Goal: Task Accomplishment & Management: Manage account settings

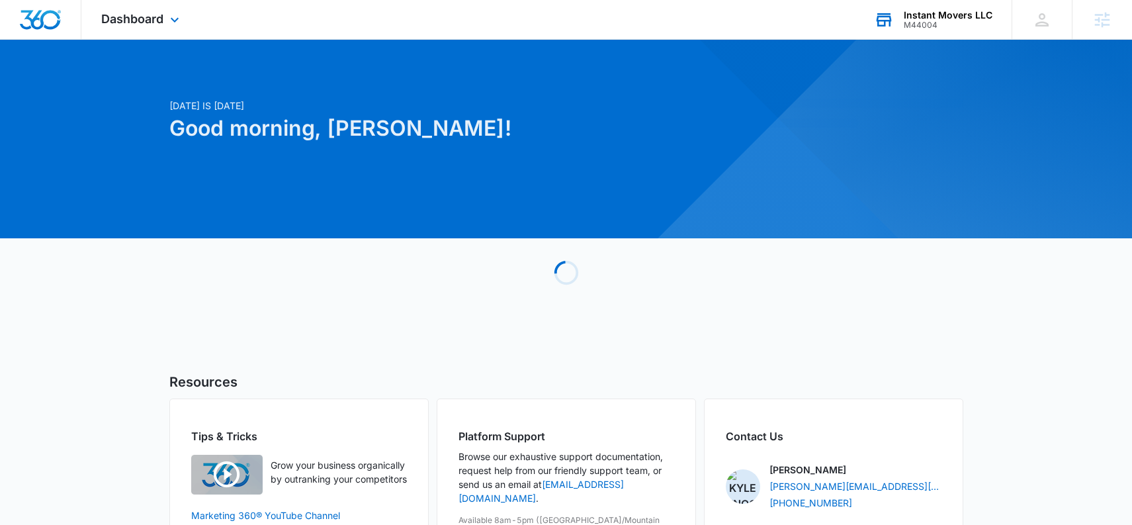
click at [935, 21] on div "M44004" at bounding box center [948, 25] width 89 height 9
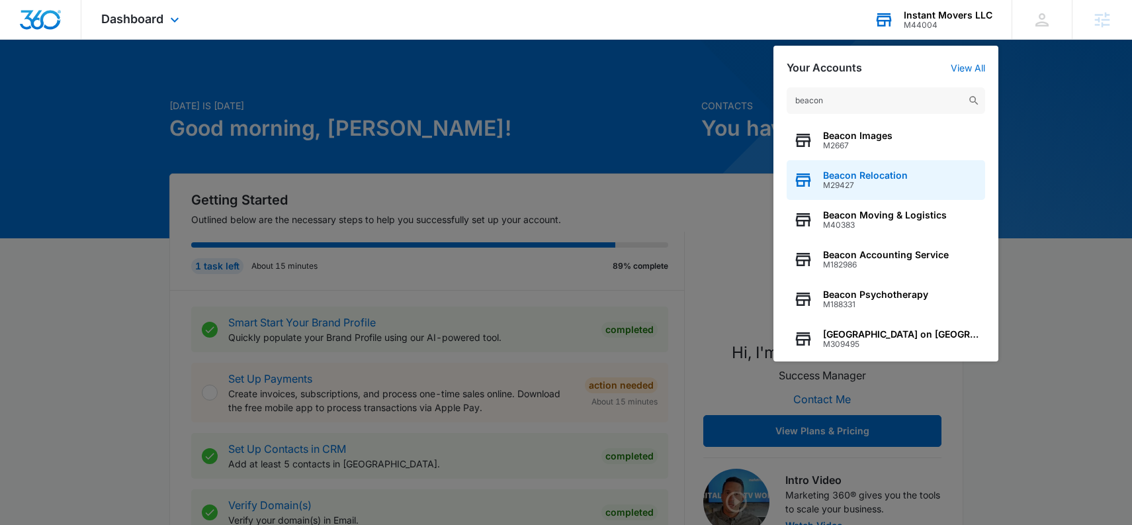
type input "beacon"
click at [882, 191] on div "Beacon Relocation M29427" at bounding box center [886, 180] width 198 height 40
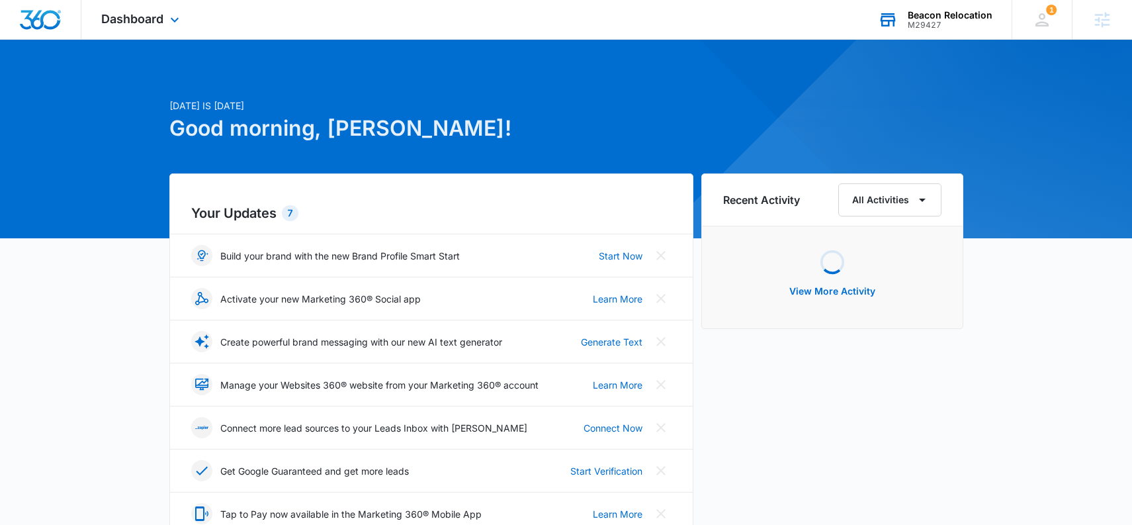
drag, startPoint x: 141, startPoint y: 20, endPoint x: 176, endPoint y: 77, distance: 66.8
click at [142, 20] on span "Dashboard" at bounding box center [132, 19] width 62 height 14
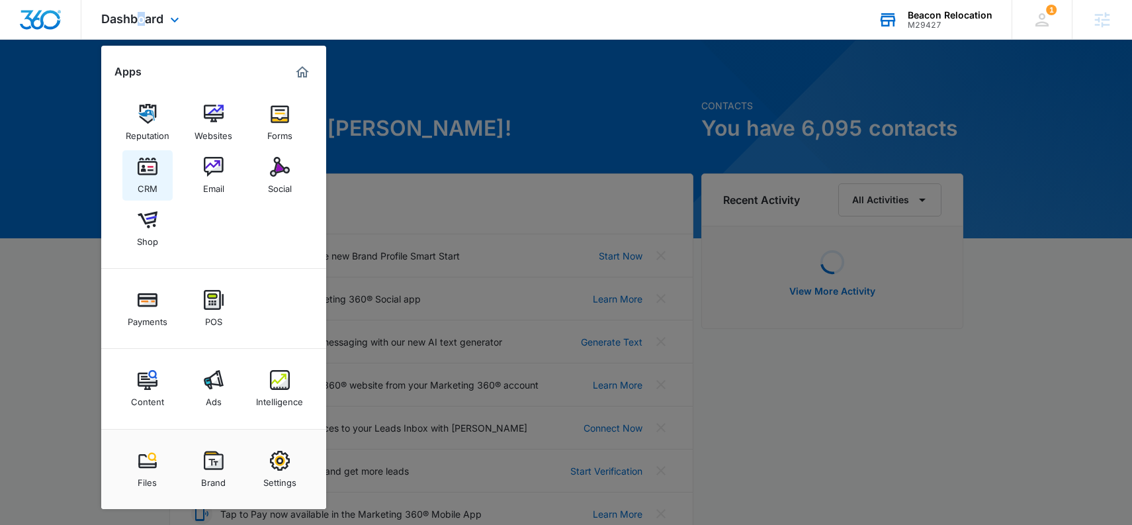
click at [146, 157] on img at bounding box center [148, 167] width 20 height 20
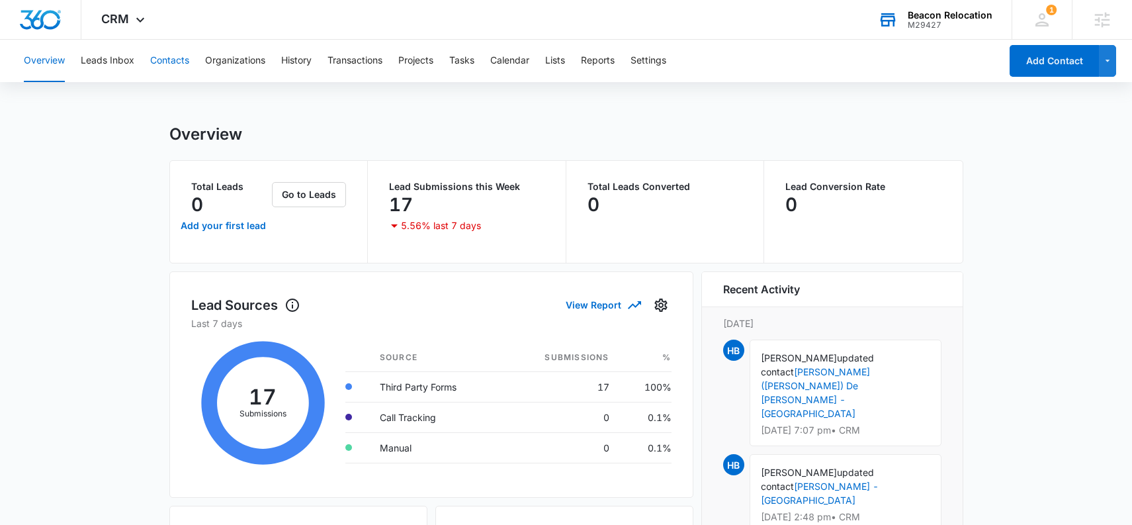
click at [179, 56] on button "Contacts" at bounding box center [169, 61] width 39 height 42
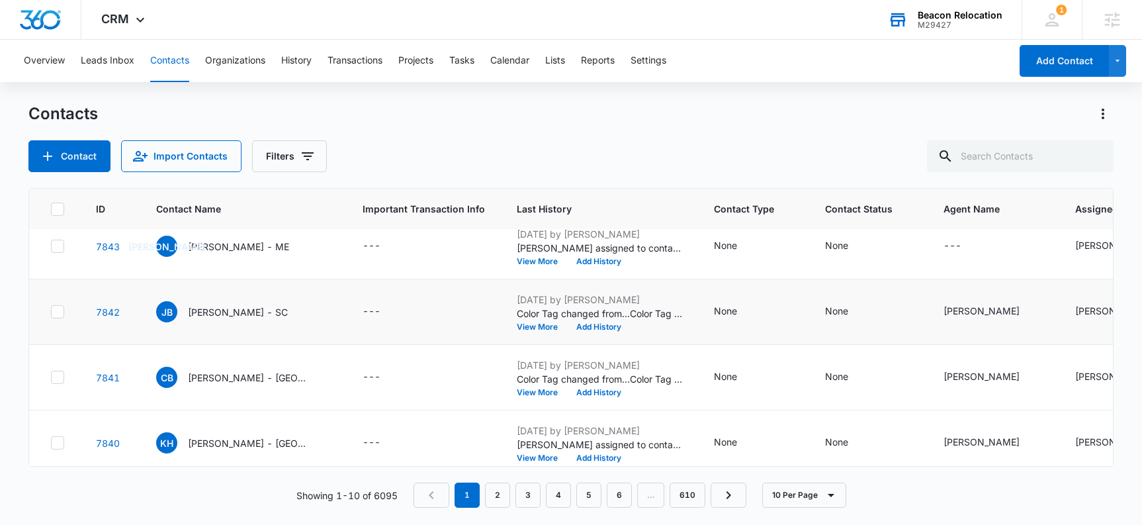
scroll to position [135, 0]
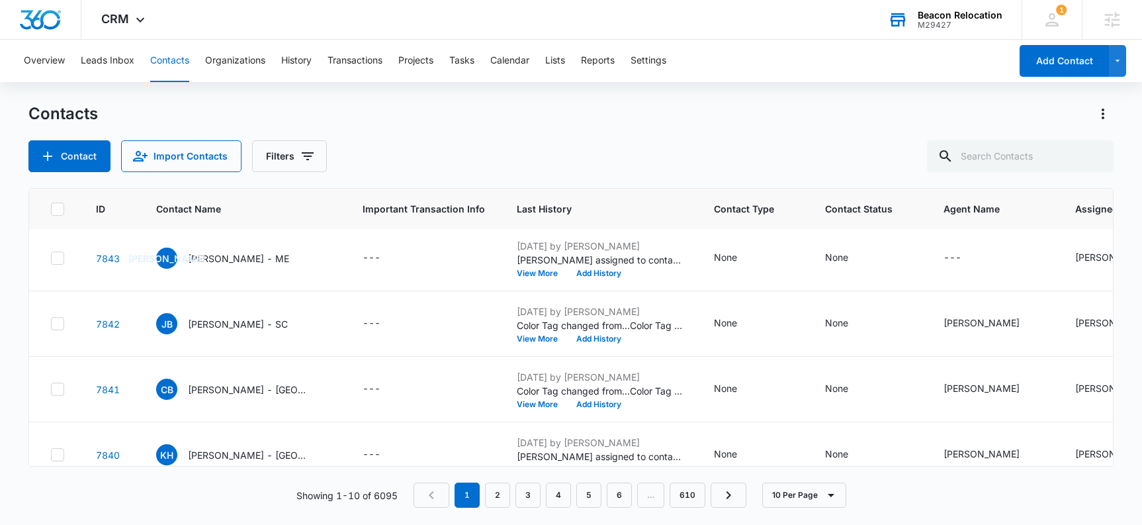
click at [931, 30] on div "Beacon Relocation M29427 Your Accounts View All" at bounding box center [944, 19] width 153 height 39
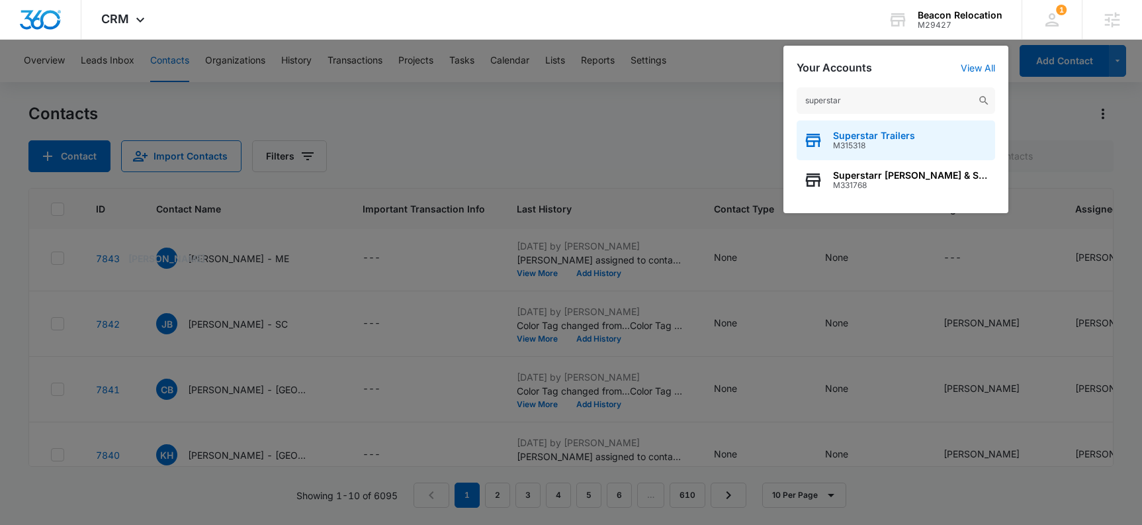
type input "superstar"
click at [880, 158] on div "Superstar Trailers M315318" at bounding box center [895, 140] width 198 height 40
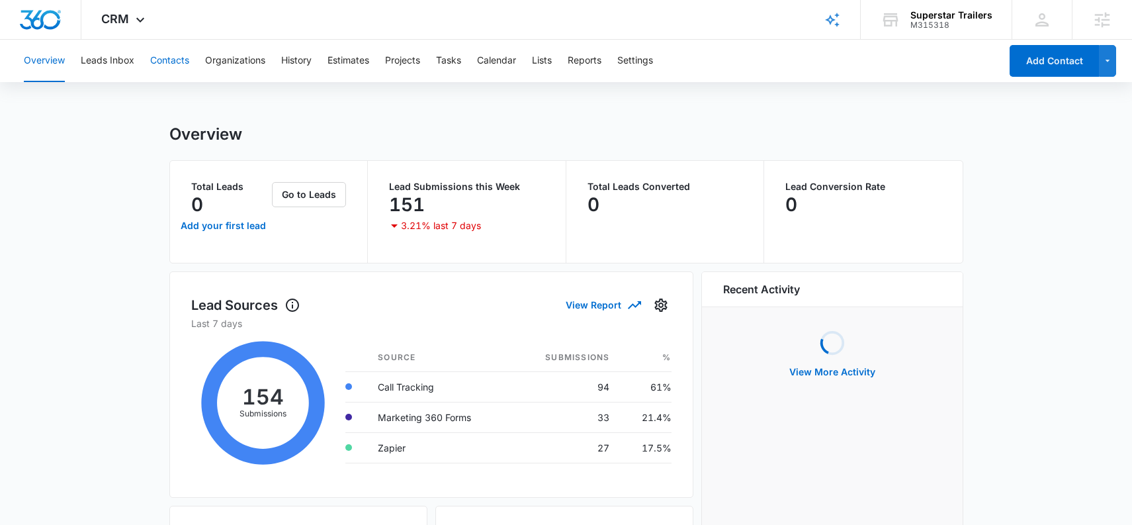
click at [181, 56] on button "Contacts" at bounding box center [169, 61] width 39 height 42
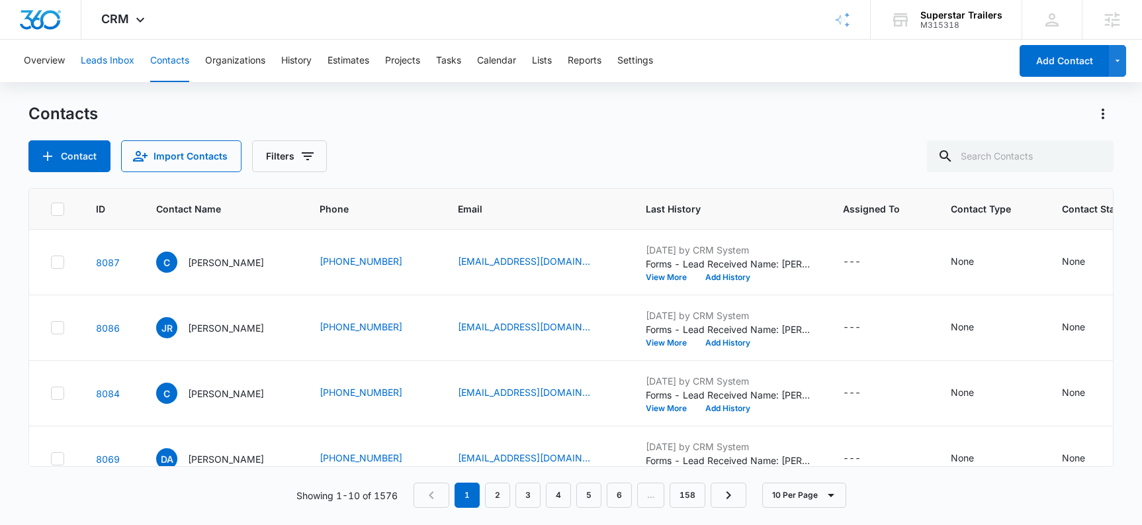
click at [109, 59] on button "Leads Inbox" at bounding box center [108, 61] width 54 height 42
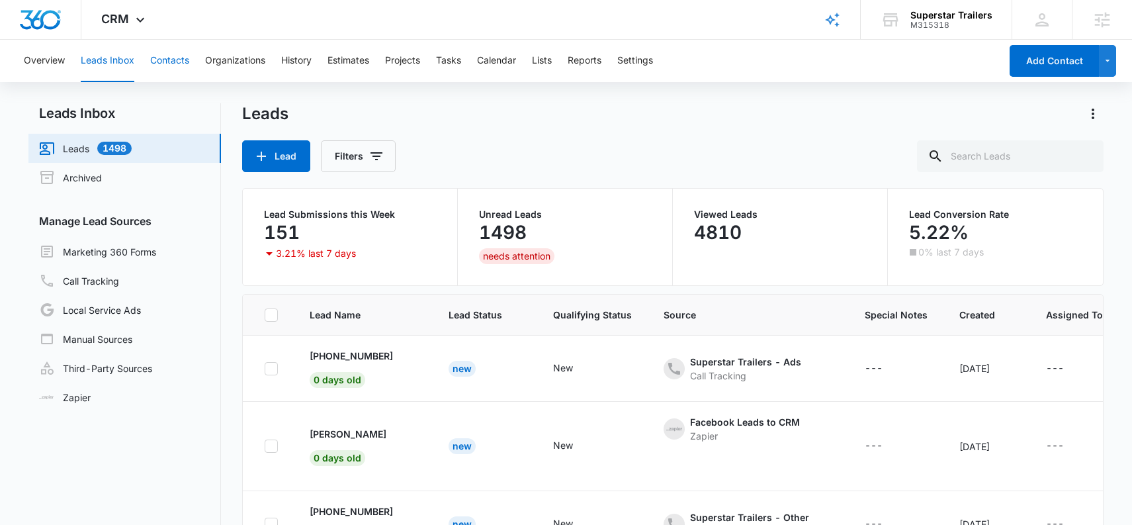
click at [177, 64] on button "Contacts" at bounding box center [169, 61] width 39 height 42
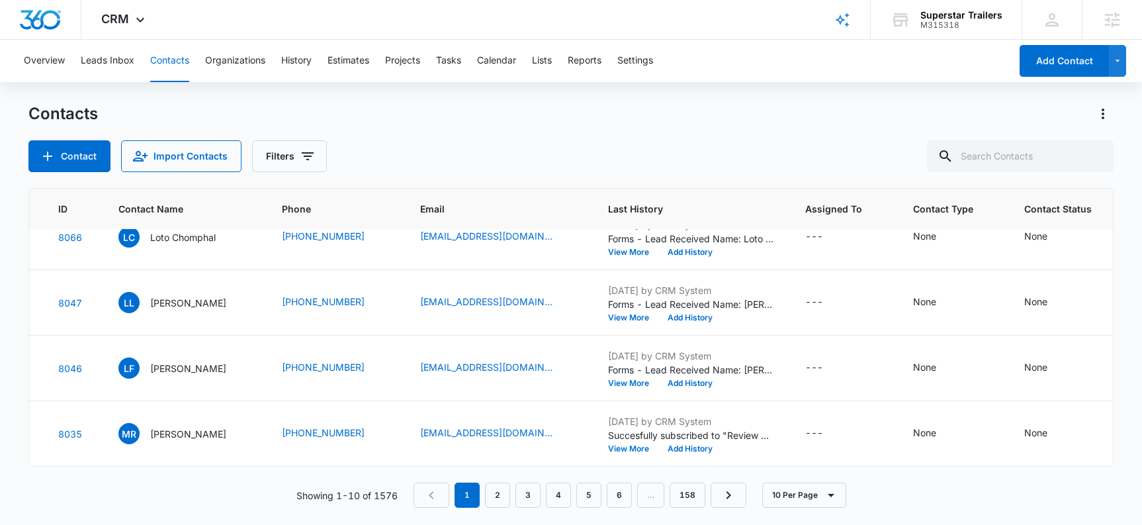
scroll to position [428, 0]
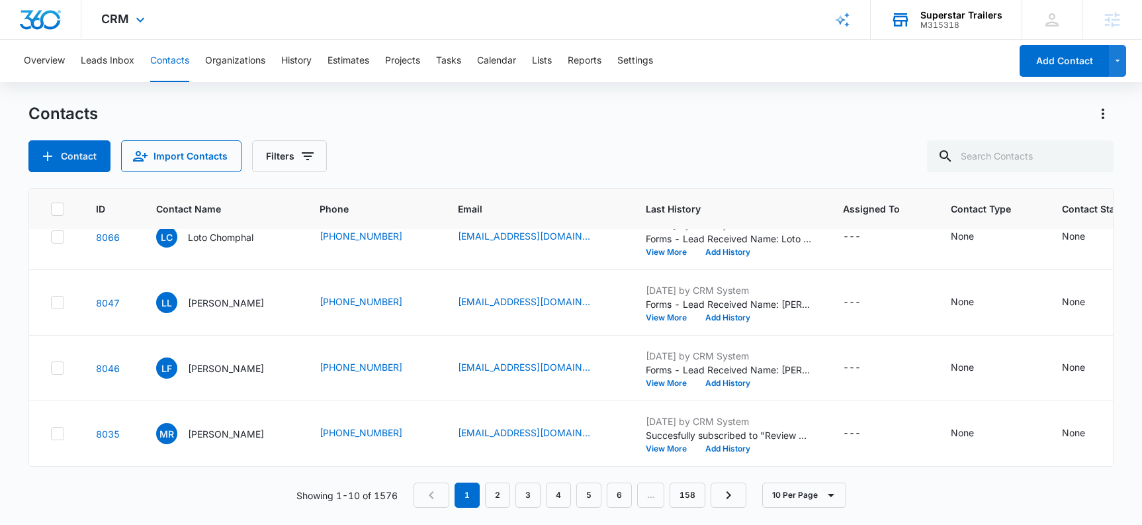
click at [944, 18] on div "Superstar Trailers" at bounding box center [961, 15] width 82 height 11
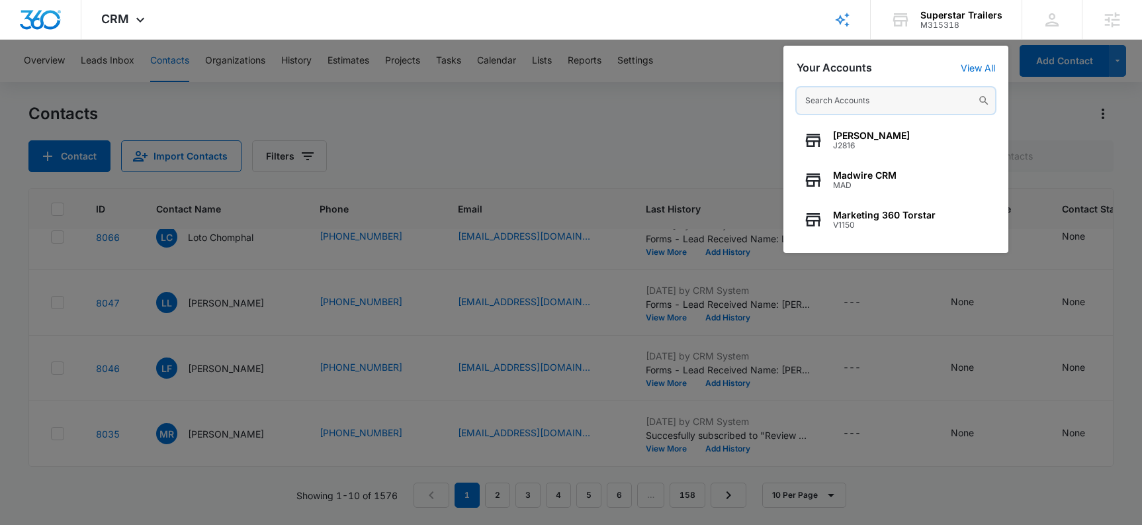
click at [871, 95] on input "text" at bounding box center [895, 100] width 198 height 26
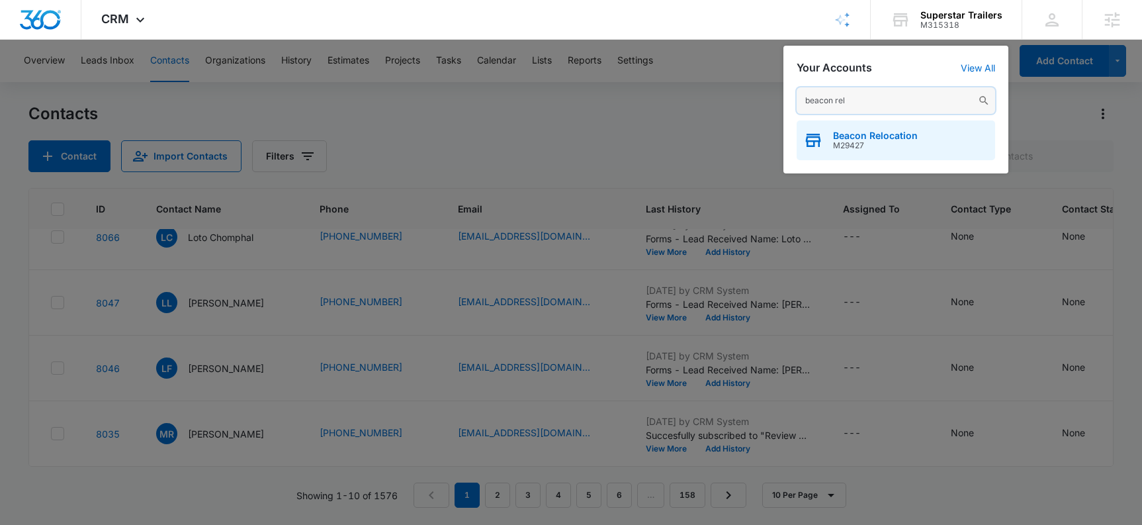
type input "beacon rel"
click at [912, 144] on span "M29427" at bounding box center [875, 145] width 85 height 9
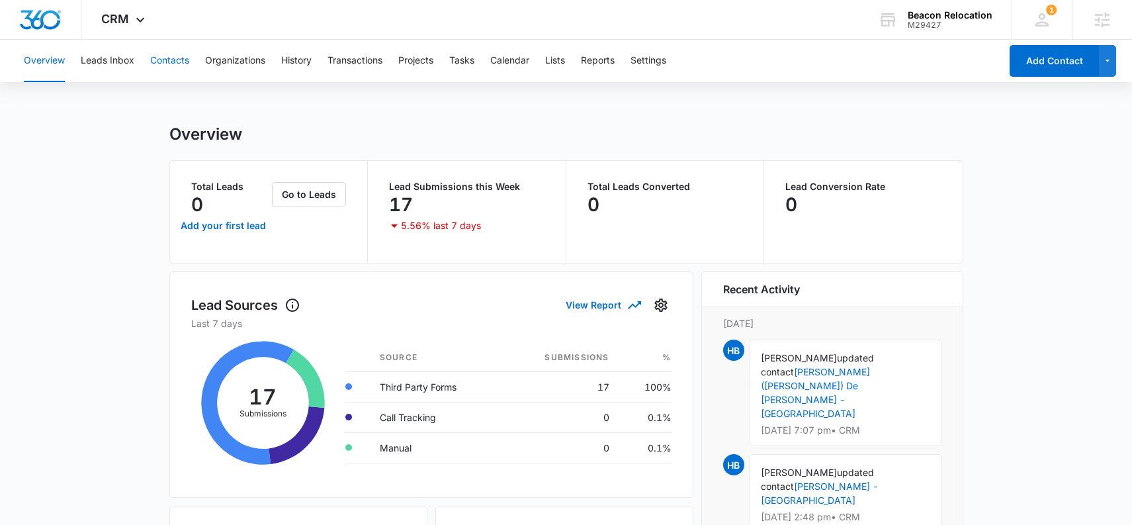
click at [157, 55] on button "Contacts" at bounding box center [169, 61] width 39 height 42
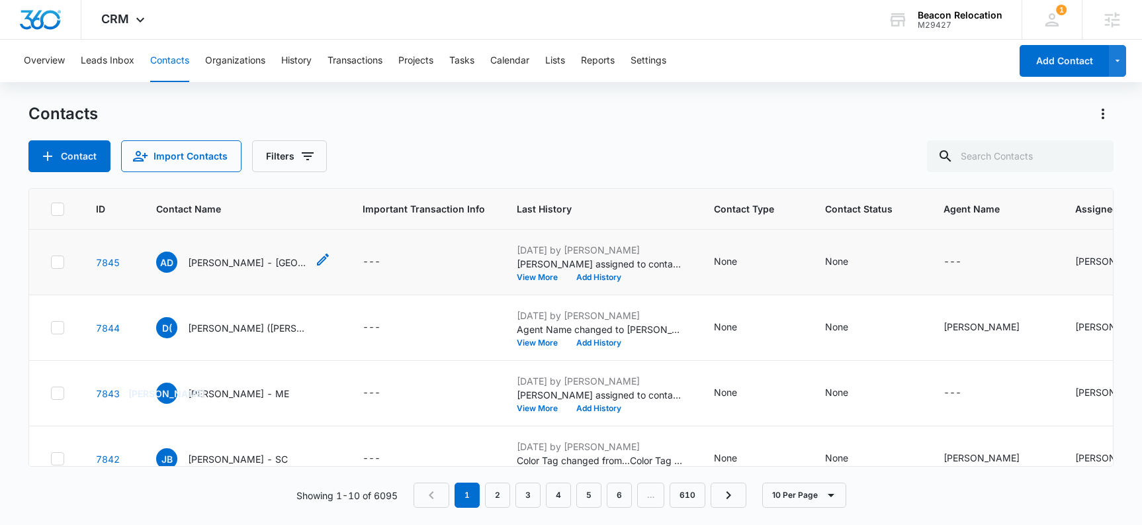
click at [218, 261] on p "Alexandra Dupper - TX" at bounding box center [247, 262] width 119 height 14
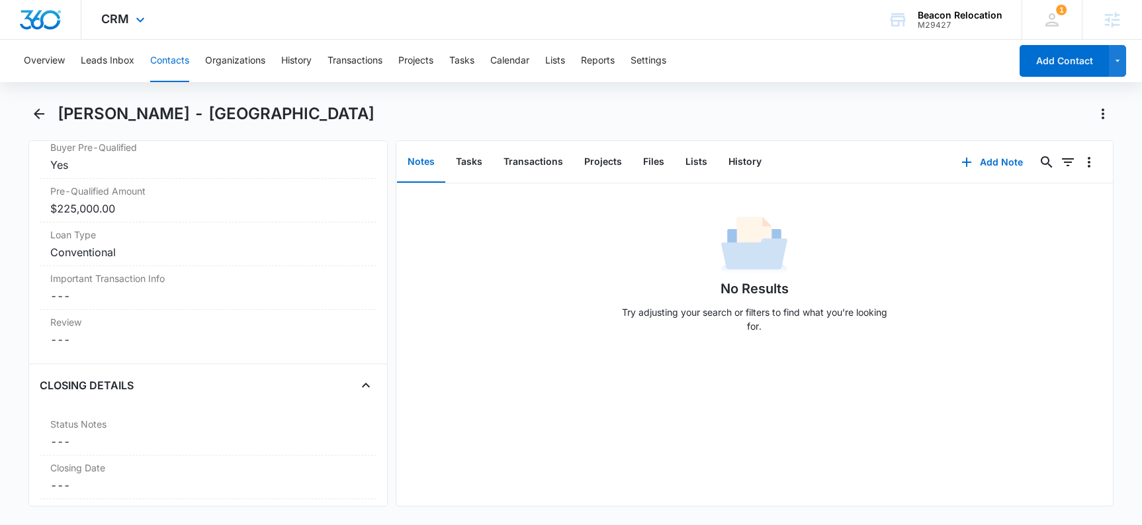
scroll to position [2325, 0]
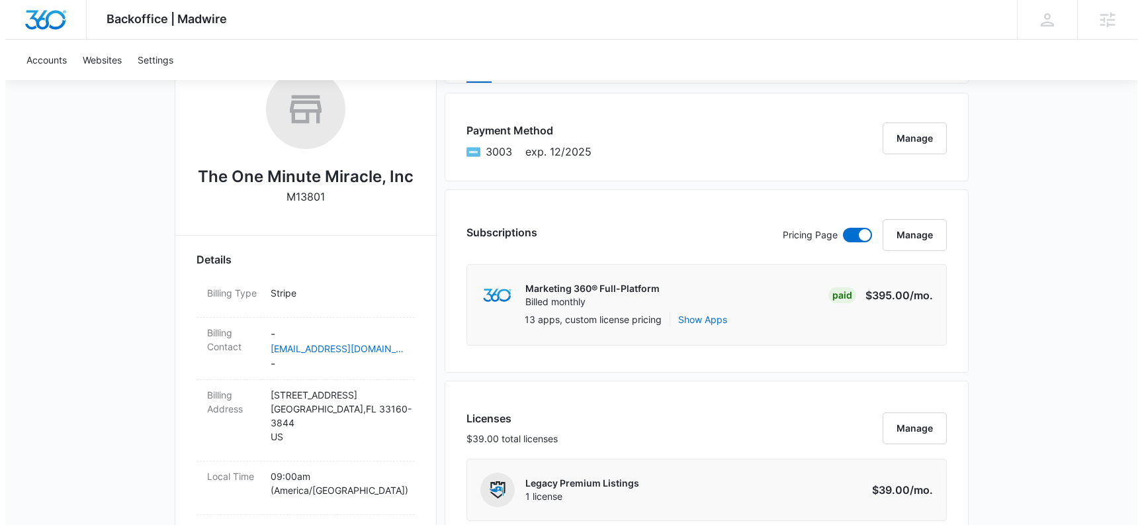
scroll to position [361, 0]
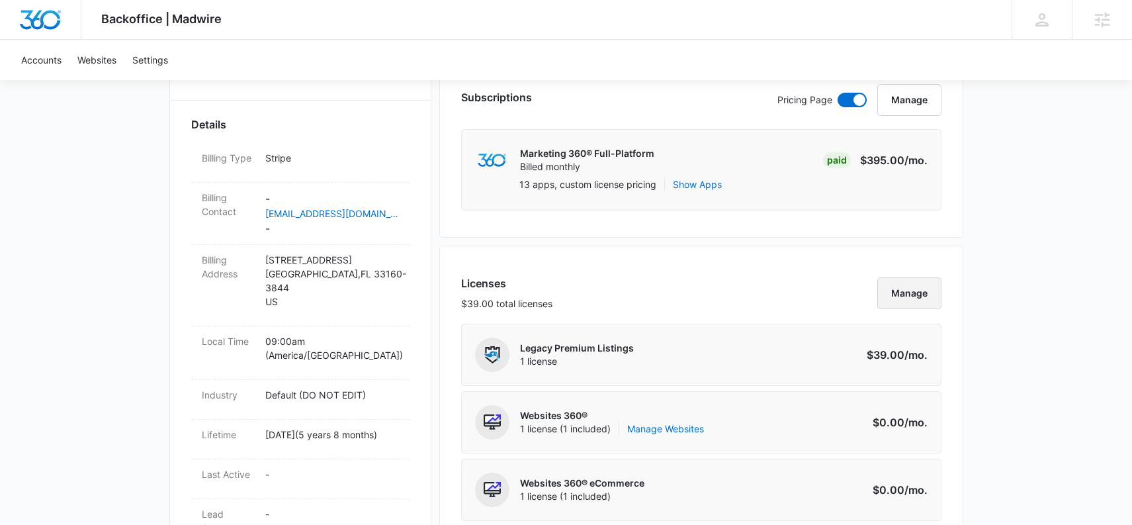
click at [919, 298] on button "Manage" at bounding box center [909, 293] width 64 height 32
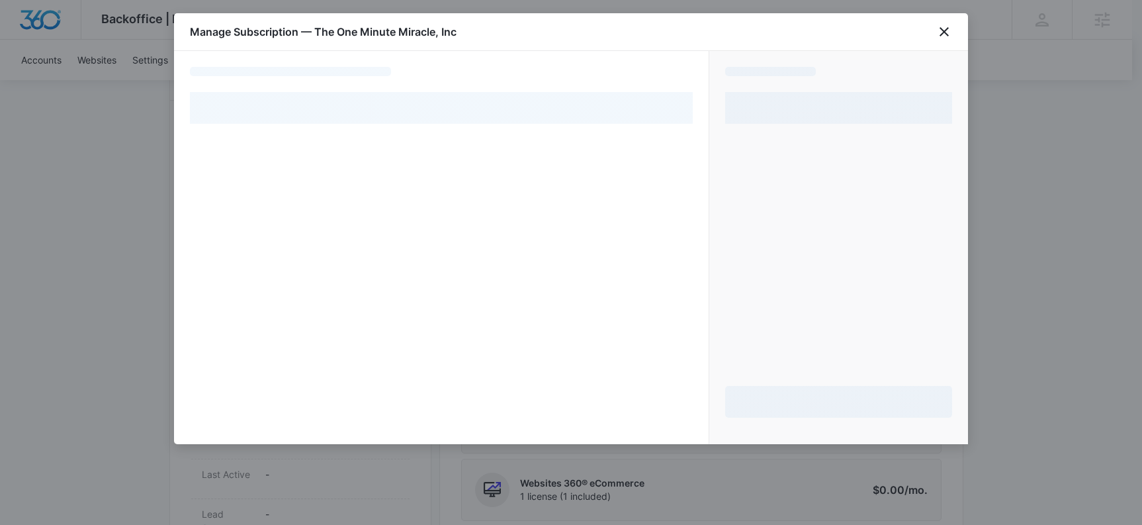
select select "pm_1Mqg0hA4n8RTgNjUvoMdGQ7n"
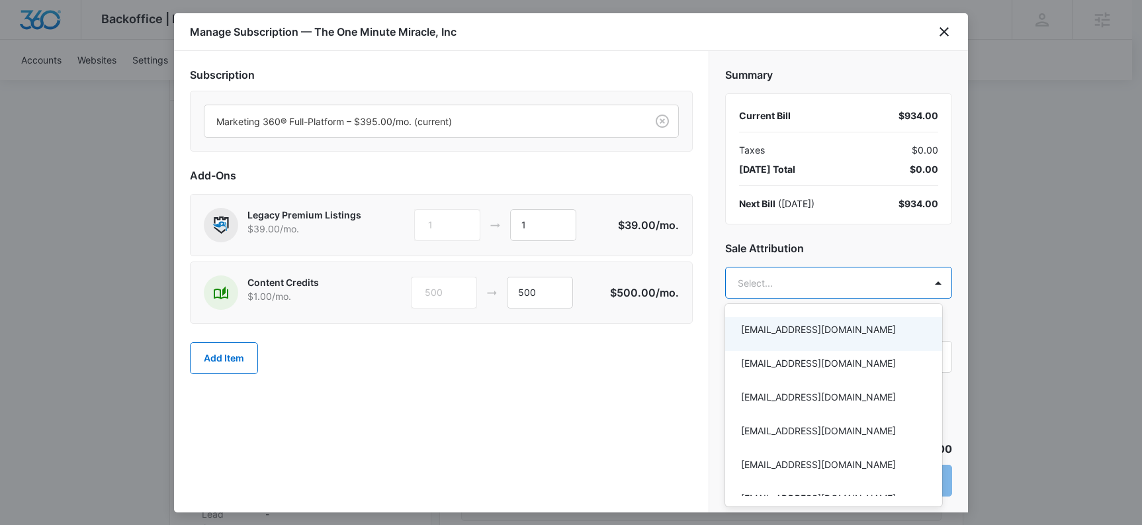
click at [236, 351] on div at bounding box center [571, 262] width 1142 height 525
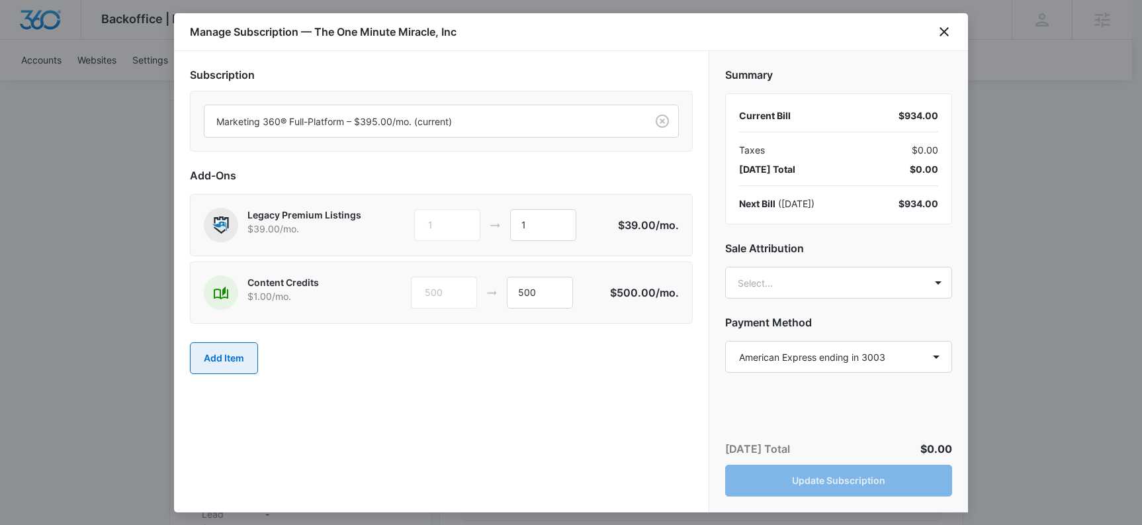
click at [235, 356] on button "Add Item" at bounding box center [224, 358] width 68 height 32
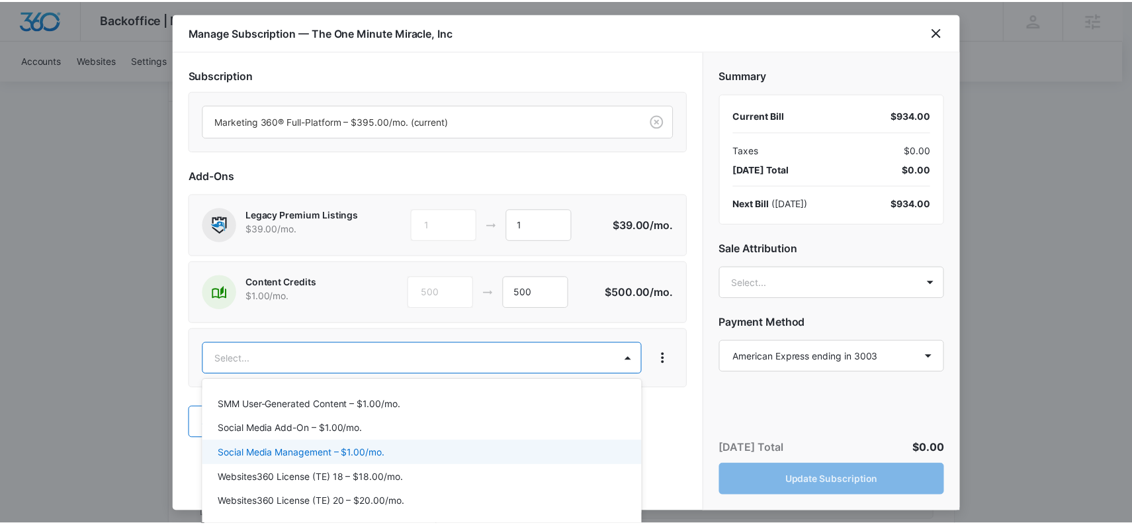
scroll to position [742, 0]
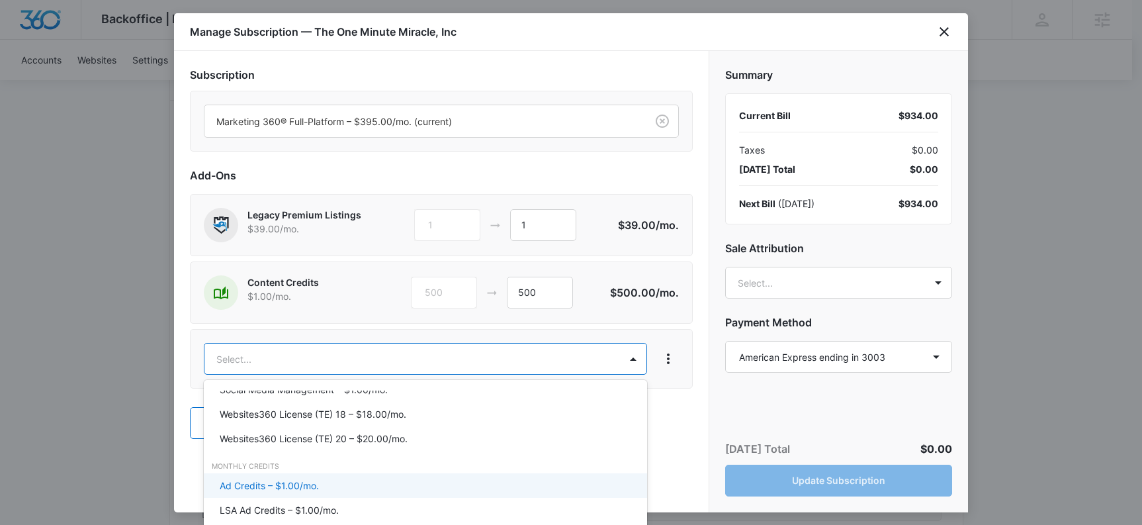
click at [327, 495] on div "Ad Credits – $1.00/mo." at bounding box center [425, 485] width 443 height 24
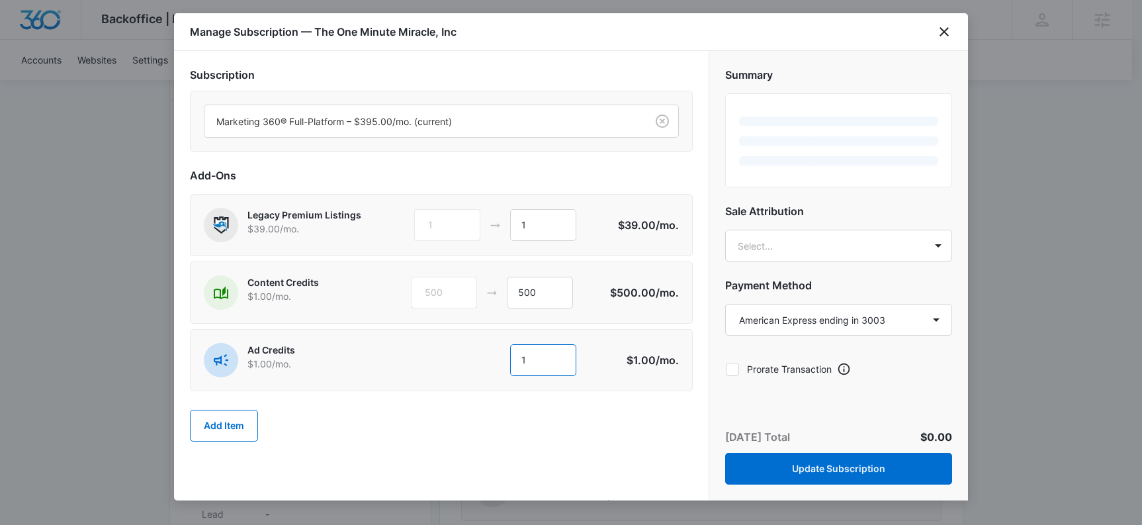
drag, startPoint x: 542, startPoint y: 359, endPoint x: 502, endPoint y: 356, distance: 39.8
click at [502, 356] on div "1 1" at bounding box center [515, 360] width 202 height 32
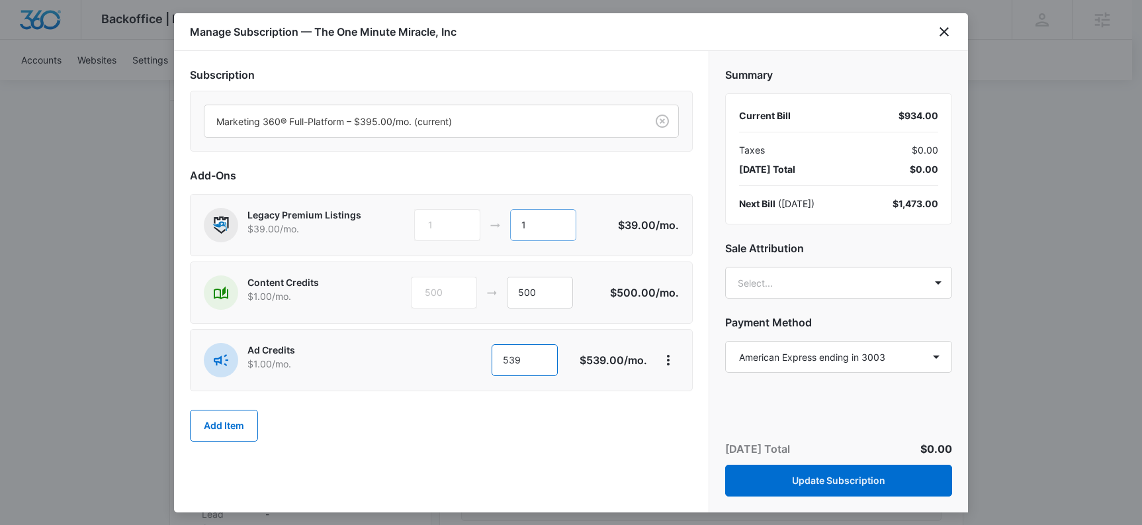
type input "539"
drag, startPoint x: 532, startPoint y: 222, endPoint x: 481, endPoint y: 214, distance: 51.6
click at [481, 213] on div "1 1" at bounding box center [515, 225] width 202 height 32
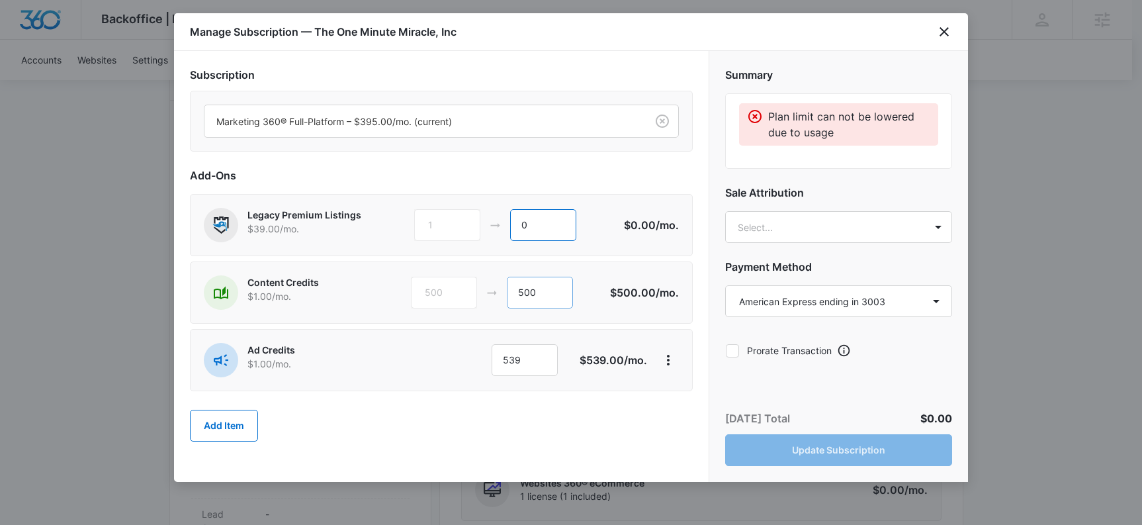
type input "0"
drag, startPoint x: 530, startPoint y: 291, endPoint x: 498, endPoint y: 288, distance: 31.9
click at [498, 288] on div "500 500" at bounding box center [510, 293] width 199 height 32
type input "0"
click at [665, 406] on div "Add Item" at bounding box center [441, 425] width 503 height 58
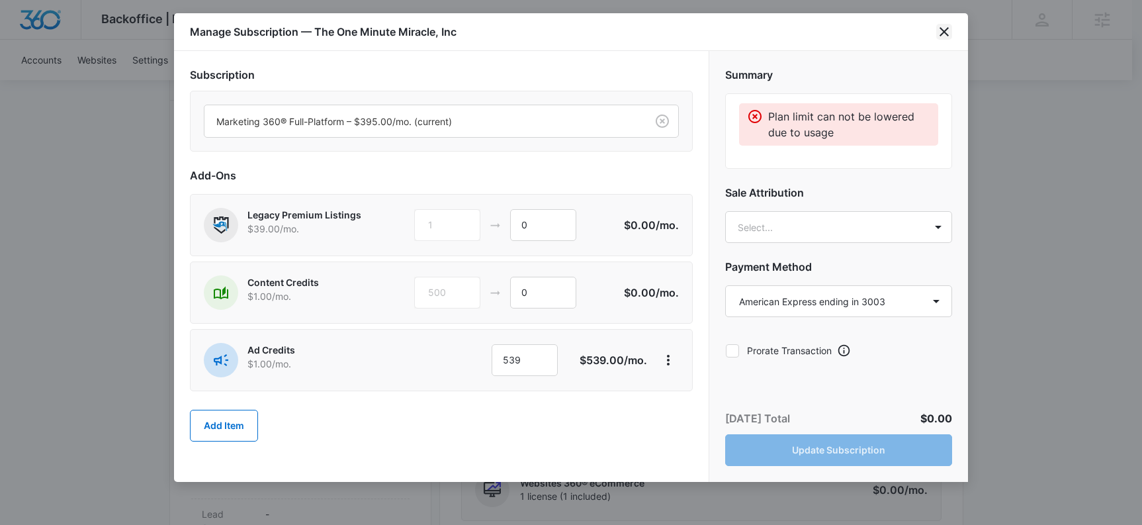
click at [943, 31] on icon "close" at bounding box center [943, 31] width 9 height 9
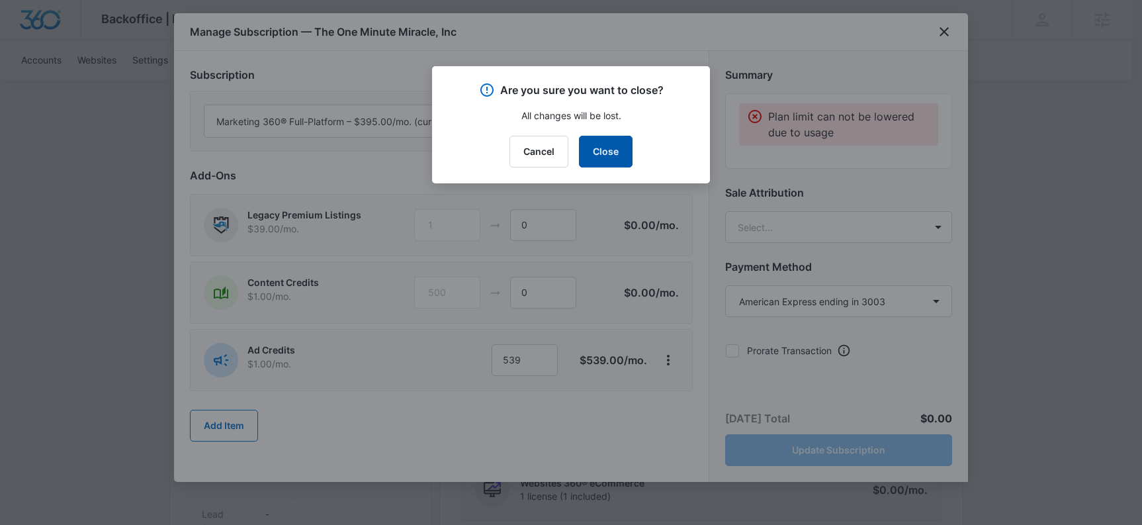
drag, startPoint x: 613, startPoint y: 146, endPoint x: 764, endPoint y: 219, distance: 168.3
click at [612, 146] on button "Close" at bounding box center [606, 152] width 54 height 32
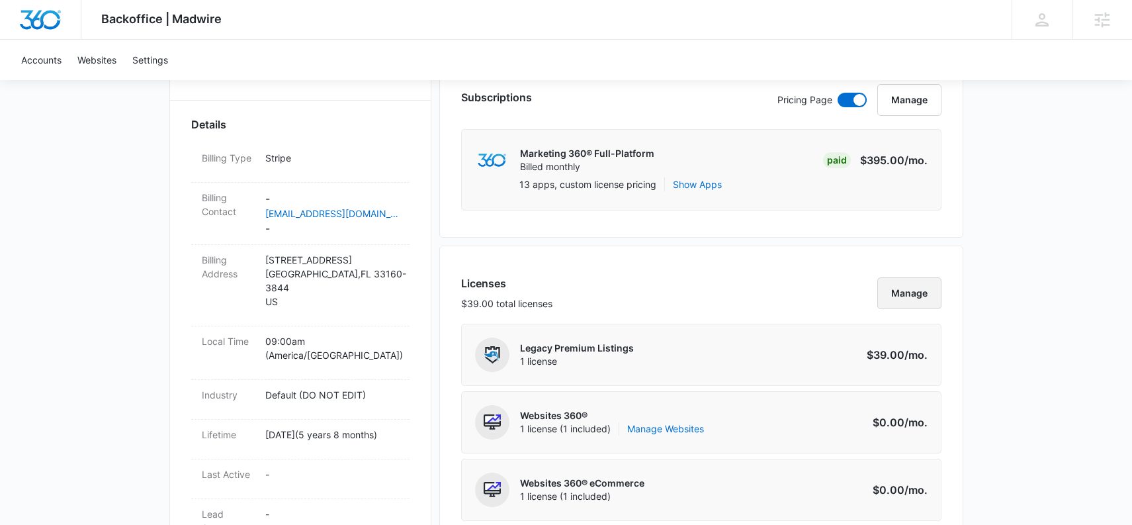
click at [907, 288] on button "Manage" at bounding box center [909, 293] width 64 height 32
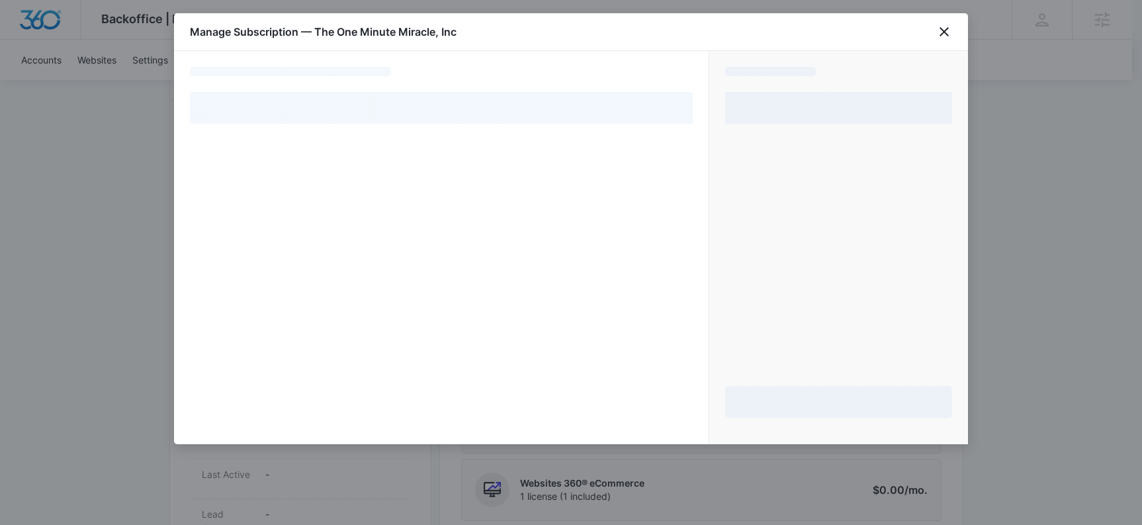
select select "pm_1Mqg0hA4n8RTgNjUvoMdGQ7n"
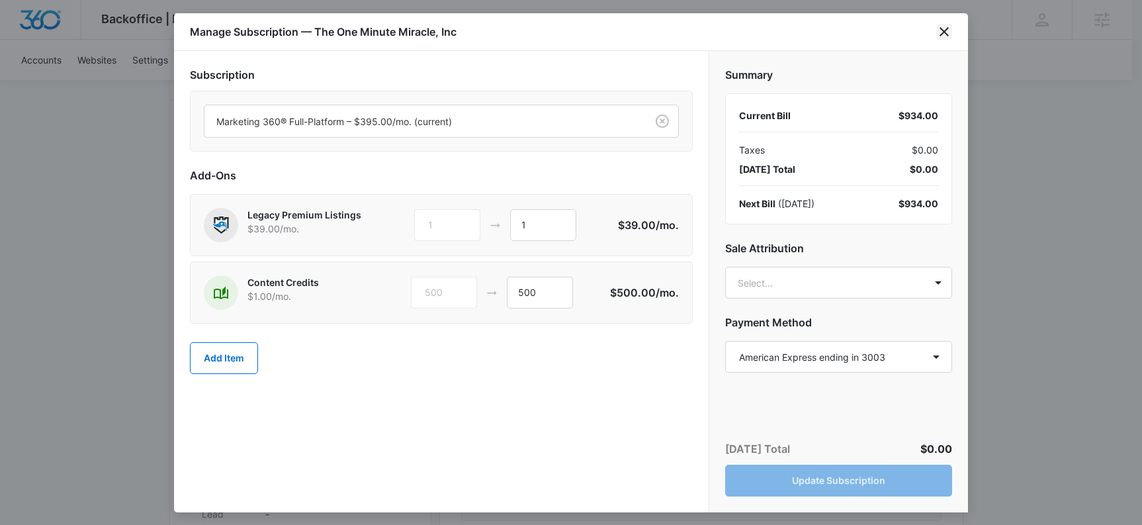
click at [947, 34] on icon "close" at bounding box center [943, 31] width 9 height 9
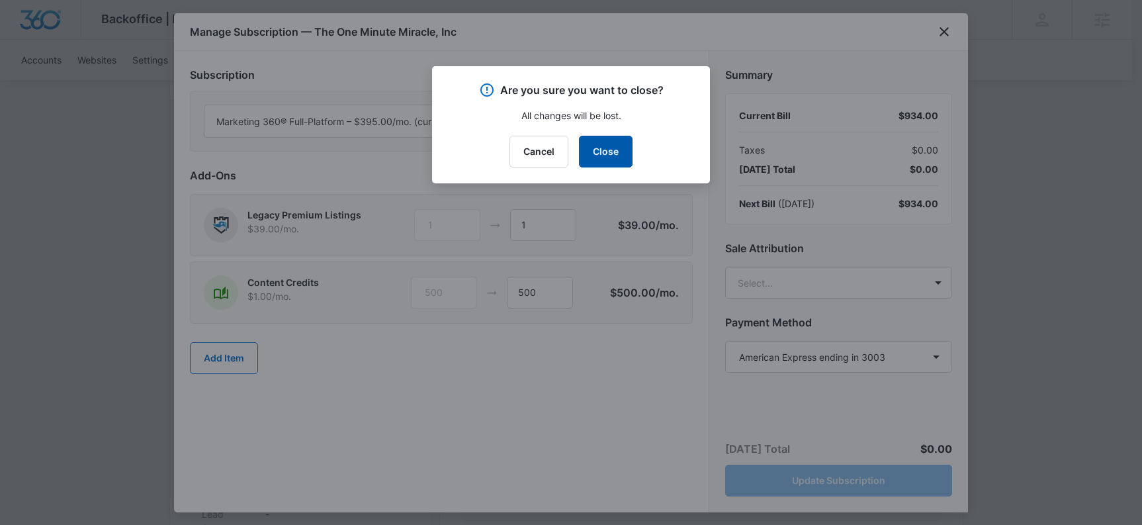
click at [611, 141] on button "Close" at bounding box center [606, 152] width 54 height 32
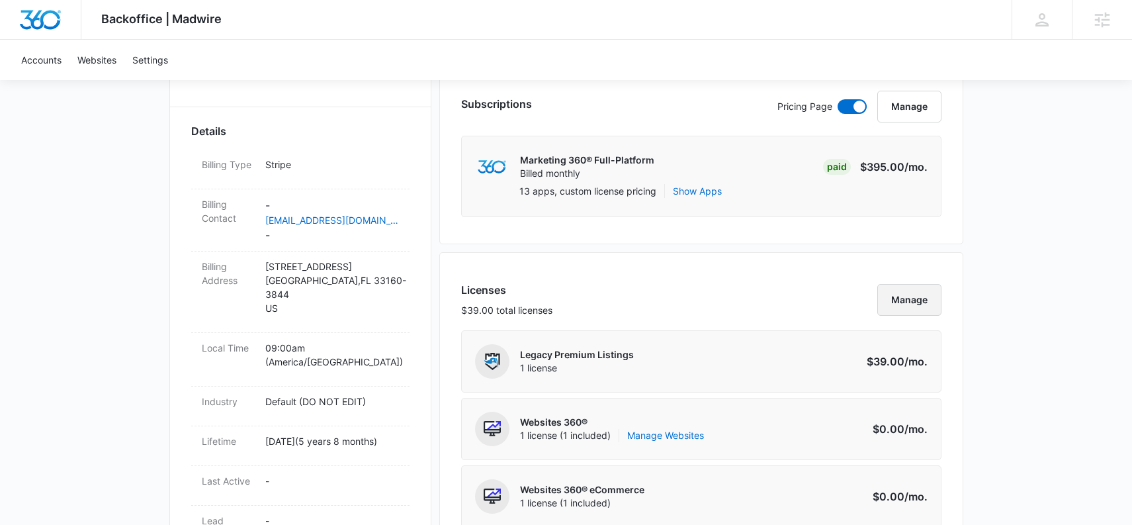
scroll to position [337, 0]
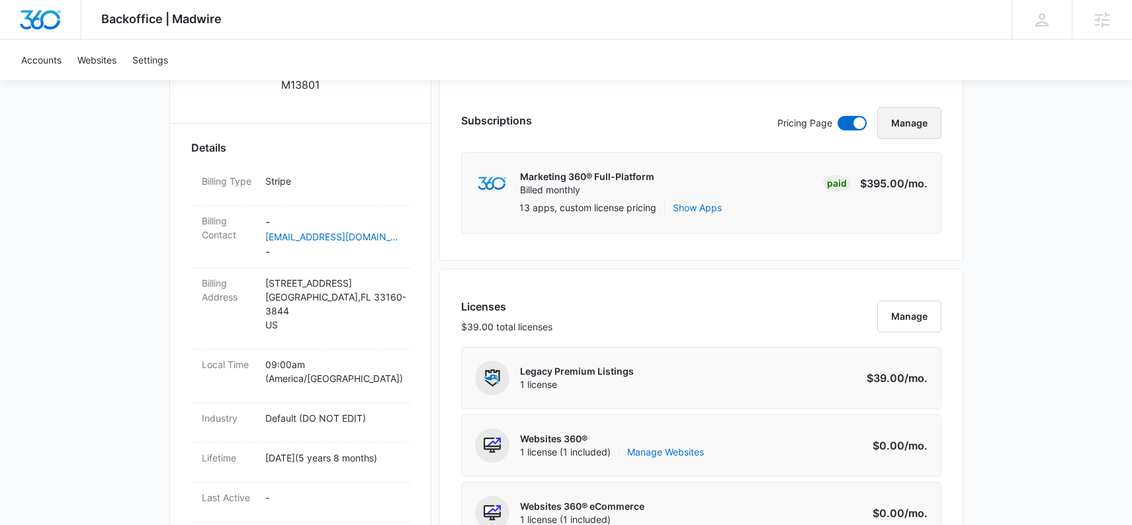
click at [909, 134] on button "Manage" at bounding box center [909, 123] width 64 height 32
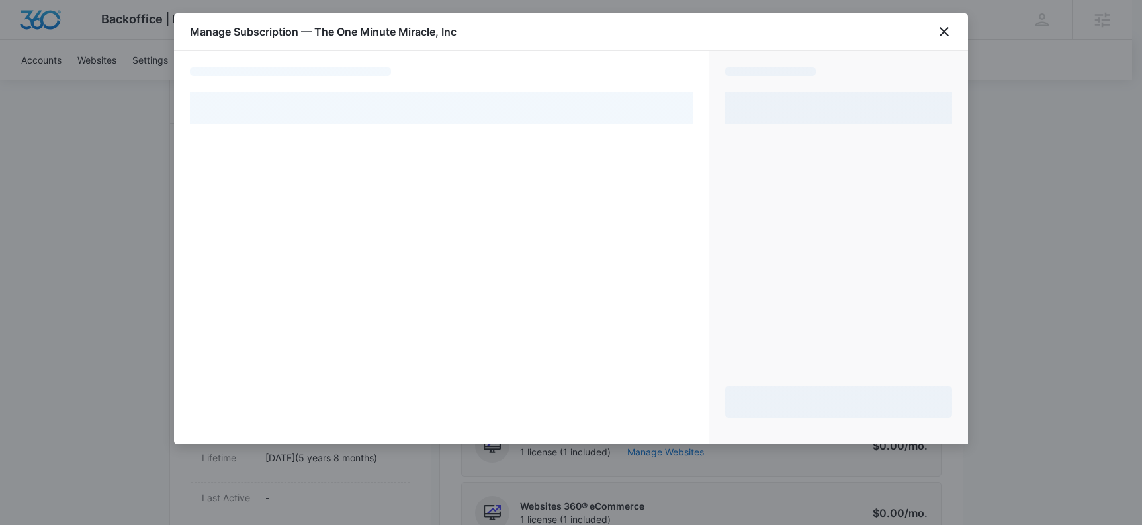
select select "pm_1Mqg0hA4n8RTgNjUvoMdGQ7n"
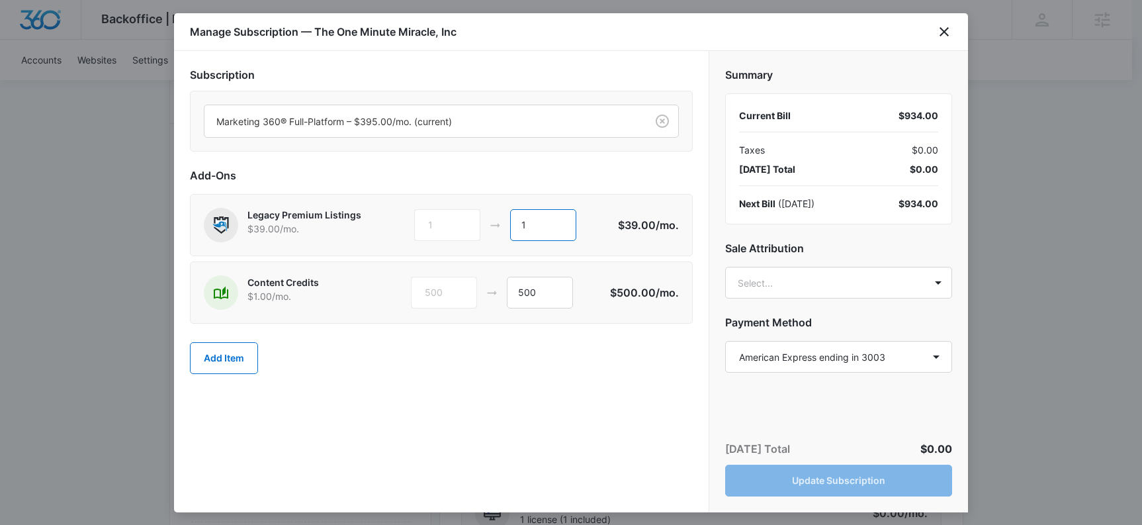
drag, startPoint x: 503, startPoint y: 226, endPoint x: 468, endPoint y: 222, distance: 35.4
click at [468, 222] on div "1 1" at bounding box center [515, 225] width 202 height 32
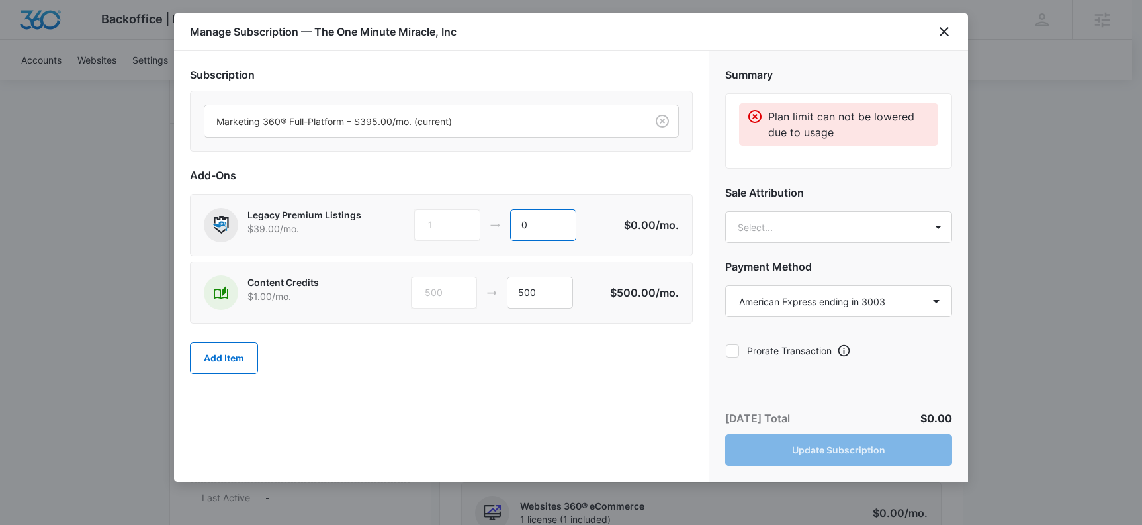
type input "0"
click at [453, 361] on div "Add Item" at bounding box center [441, 358] width 503 height 58
click at [959, 25] on div "Manage Subscription — The One Minute Miracle, Inc" at bounding box center [571, 32] width 794 height 38
click at [947, 30] on icon "close" at bounding box center [944, 32] width 16 height 16
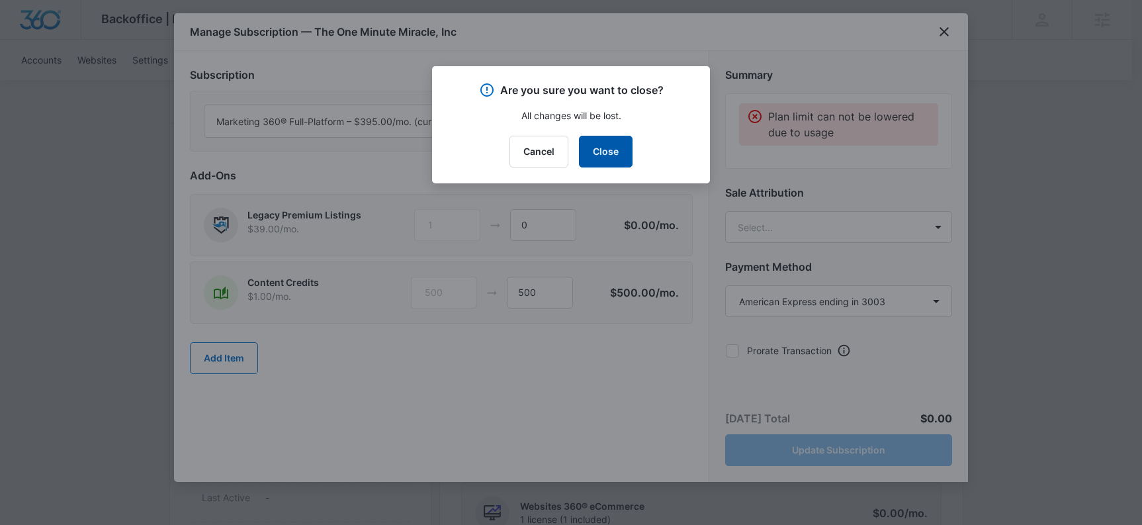
click at [601, 153] on button "Close" at bounding box center [606, 152] width 54 height 32
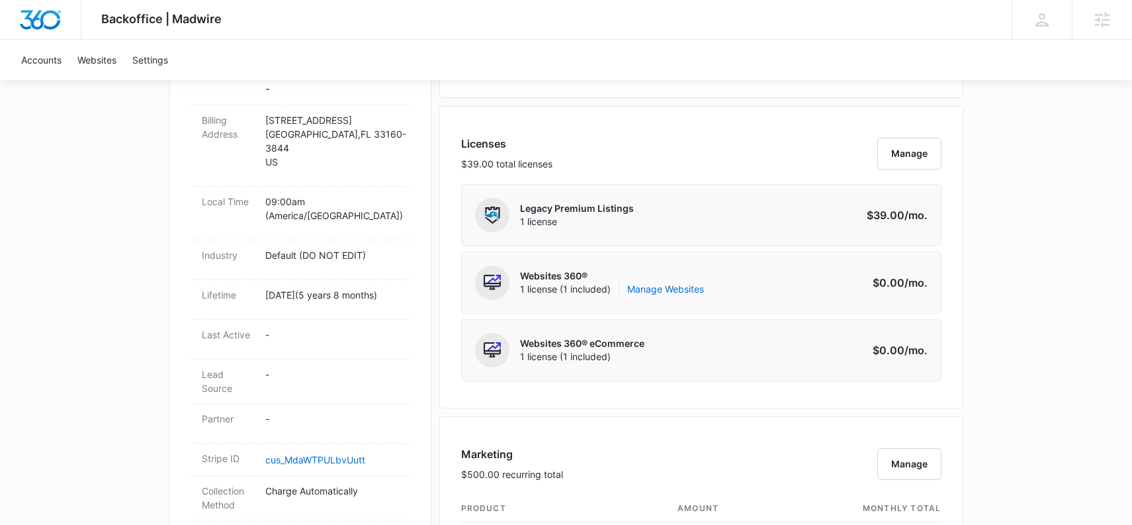
scroll to position [443, 0]
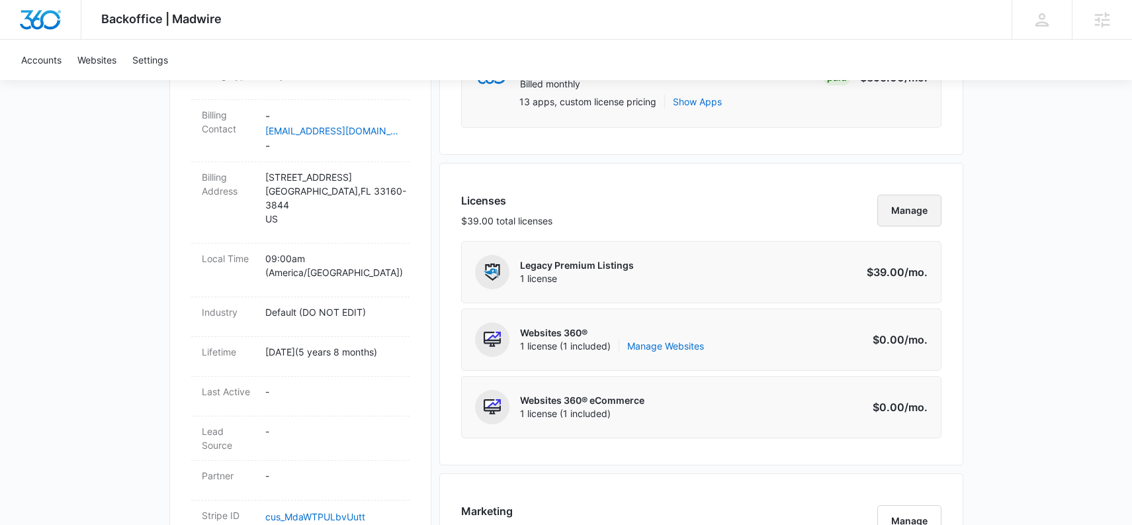
click at [913, 220] on button "Manage" at bounding box center [909, 210] width 64 height 32
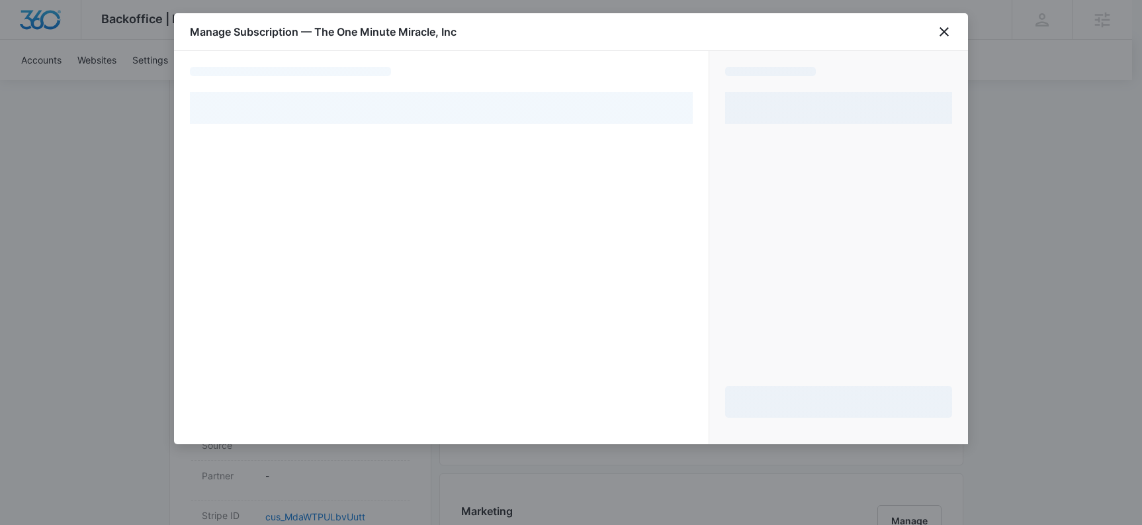
select select "pm_1Mqg0hA4n8RTgNjUvoMdGQ7n"
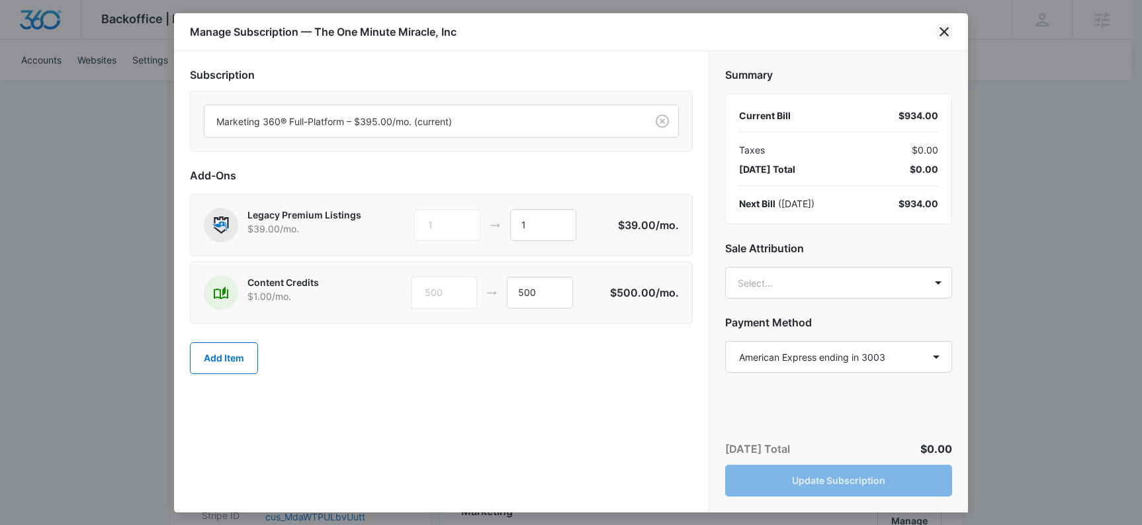
click at [951, 28] on icon "close" at bounding box center [944, 32] width 16 height 16
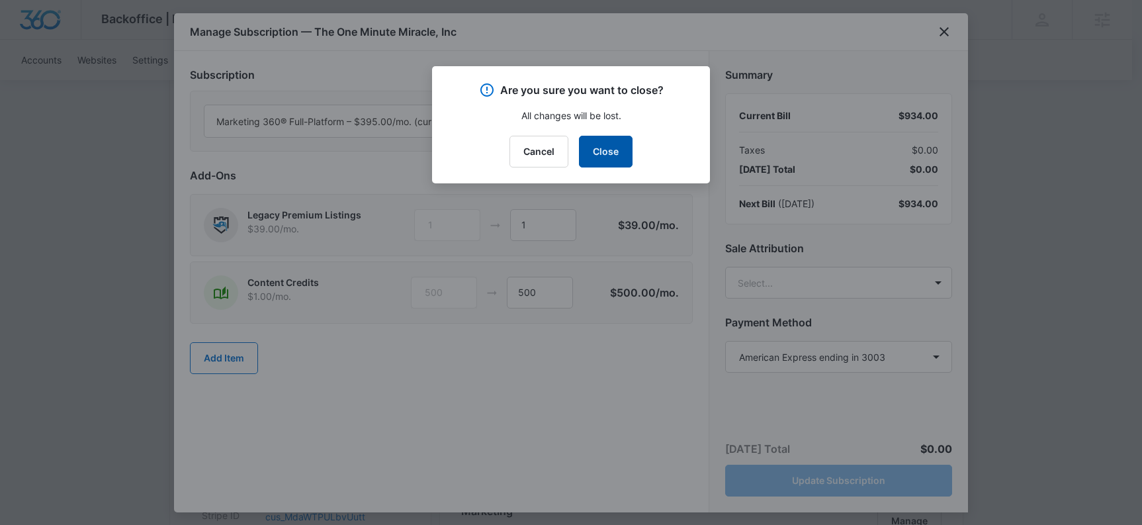
drag, startPoint x: 626, startPoint y: 159, endPoint x: 617, endPoint y: 155, distance: 9.5
click at [626, 159] on button "Close" at bounding box center [606, 152] width 54 height 32
